Goal: Find contact information: Find contact information

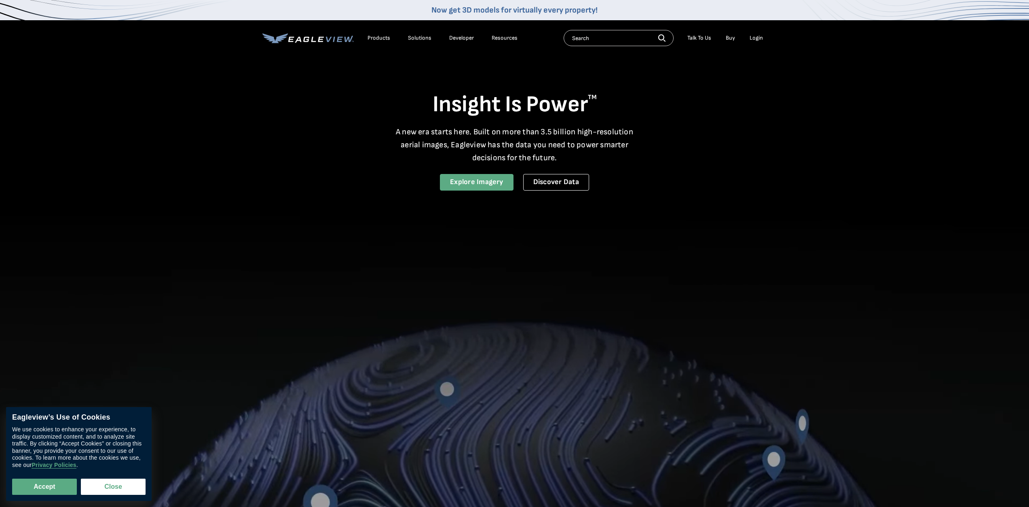
click at [461, 181] on link "Explore Imagery" at bounding box center [477, 182] width 74 height 17
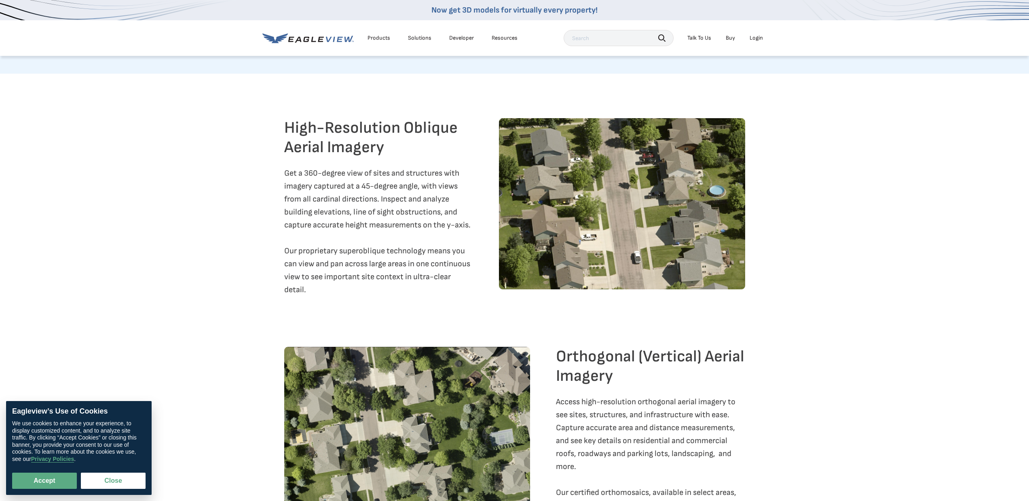
scroll to position [890, 0]
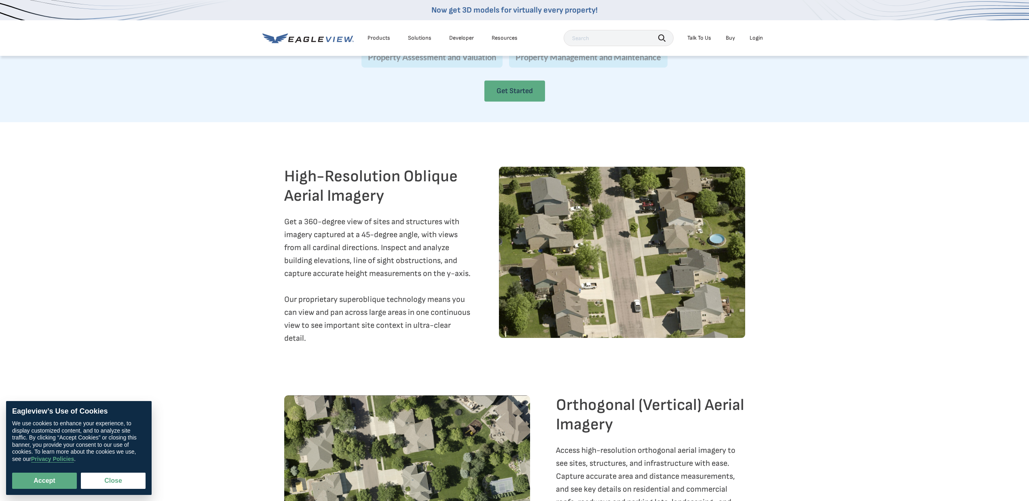
click at [507, 102] on link "Get Started" at bounding box center [514, 90] width 61 height 21
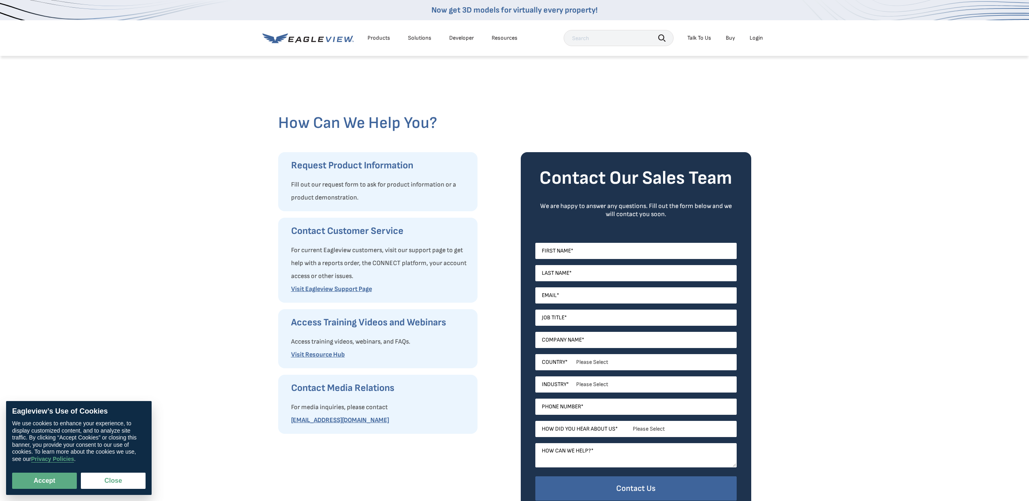
click at [848, 273] on div "How Can We Help You? Request Product Information Fill out our request form to a…" at bounding box center [514, 291] width 1029 height 472
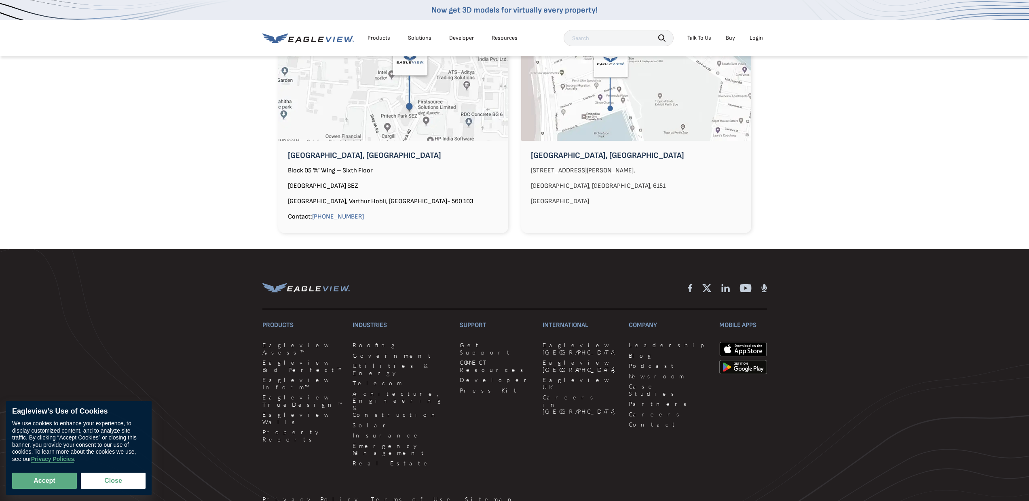
scroll to position [728, 0]
